Goal: Navigation & Orientation: Understand site structure

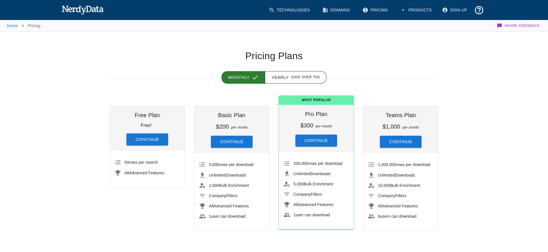
click at [65, 13] on img at bounding box center [83, 9] width 42 height 11
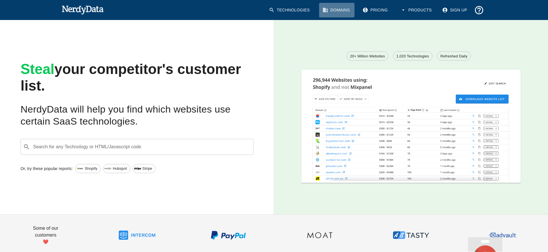
click at [347, 12] on link "Domains" at bounding box center [336, 10] width 35 height 15
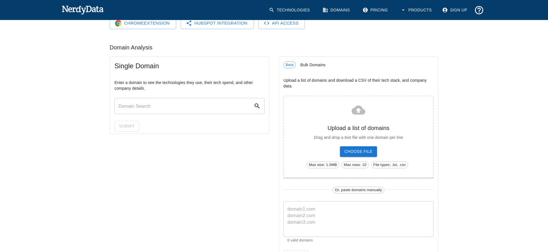
scroll to position [46, 0]
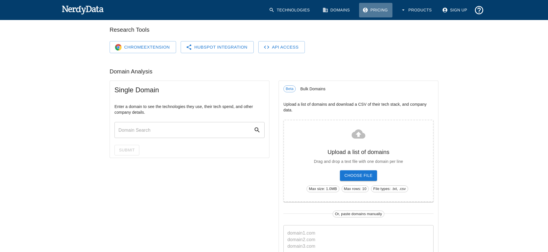
click at [382, 9] on link "Pricing" at bounding box center [375, 10] width 33 height 15
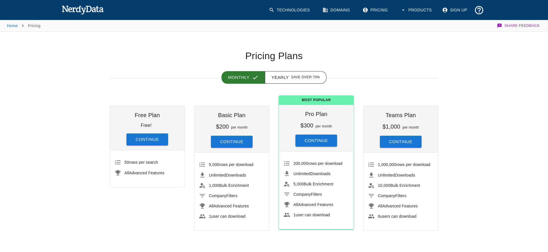
click at [419, 10] on button "Products" at bounding box center [416, 10] width 39 height 15
